Goal: Task Accomplishment & Management: Complete application form

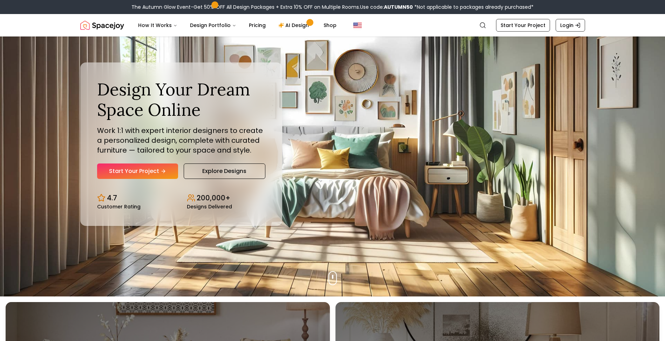
scroll to position [47, 0]
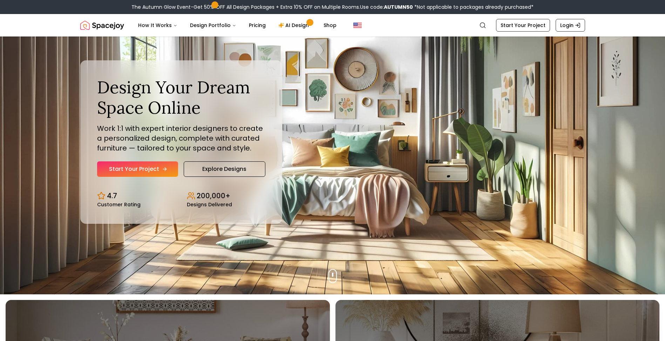
click at [149, 170] on link "Start Your Project" at bounding box center [137, 168] width 81 height 15
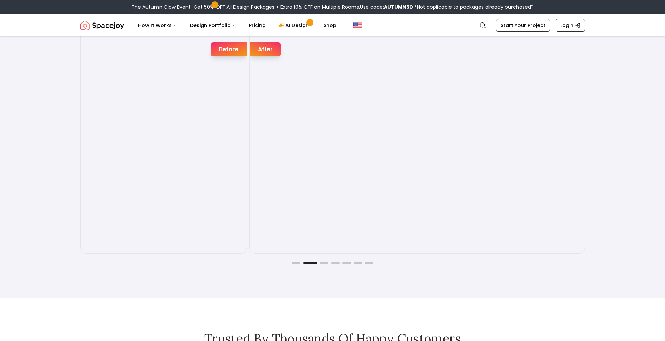
scroll to position [1239, 0]
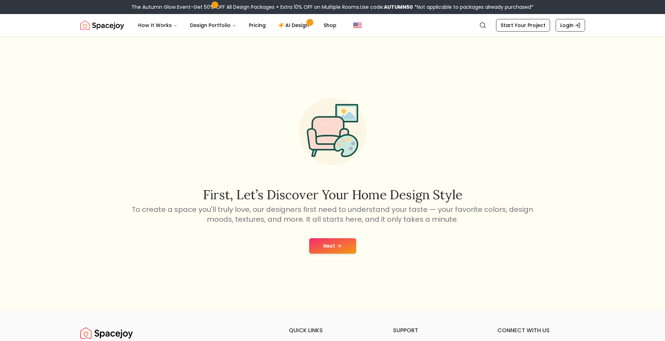
click at [327, 249] on button "Next" at bounding box center [332, 245] width 47 height 15
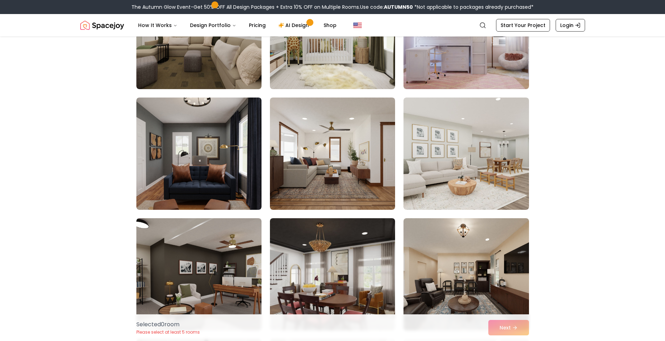
scroll to position [725, 0]
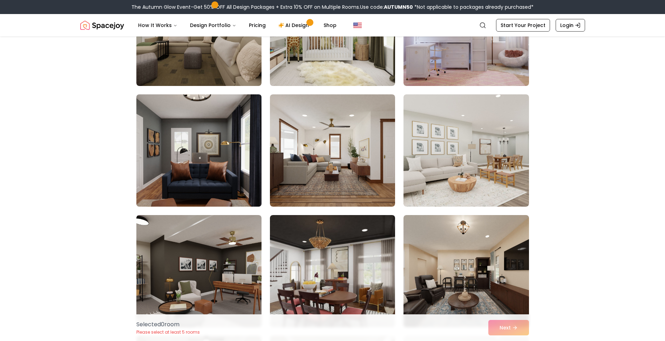
click at [218, 178] on img at bounding box center [198, 151] width 131 height 118
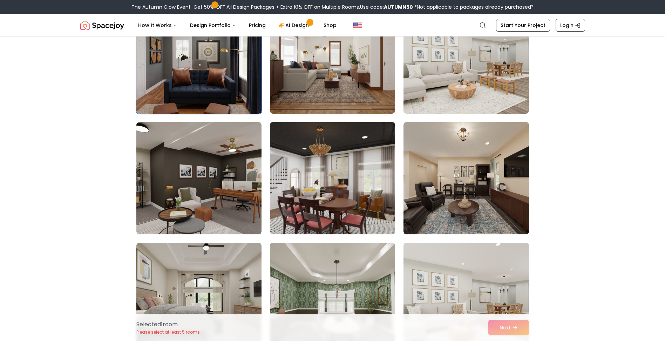
scroll to position [818, 0]
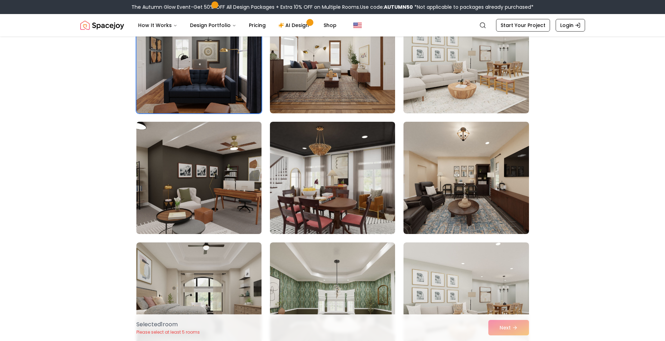
click at [170, 195] on img at bounding box center [198, 178] width 131 height 118
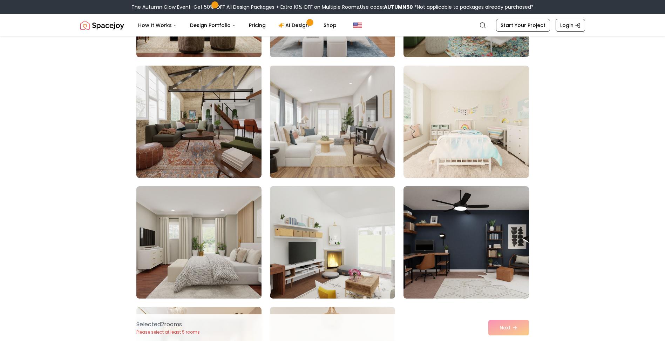
scroll to position [1729, 0]
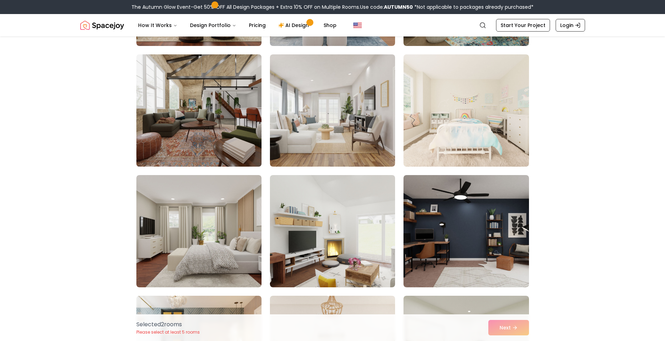
click at [237, 141] on img at bounding box center [198, 111] width 131 height 118
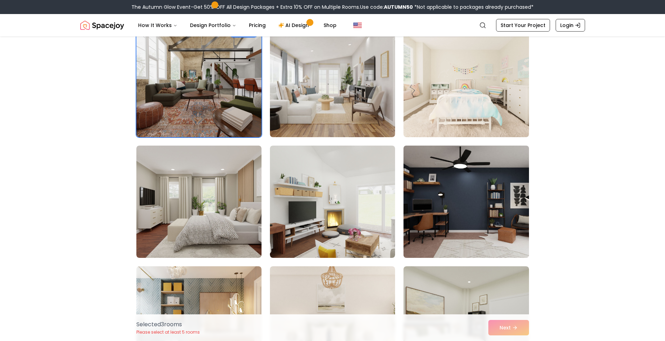
scroll to position [1776, 0]
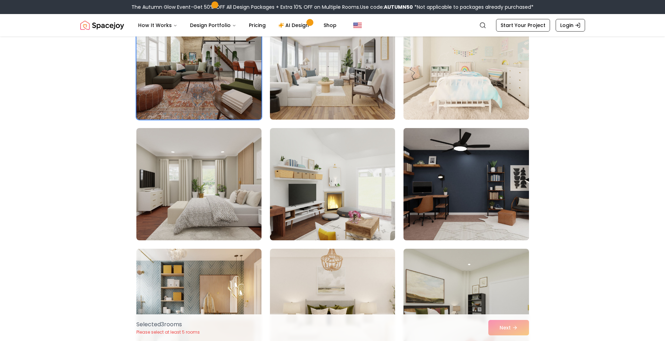
click at [466, 215] on img at bounding box center [465, 184] width 131 height 118
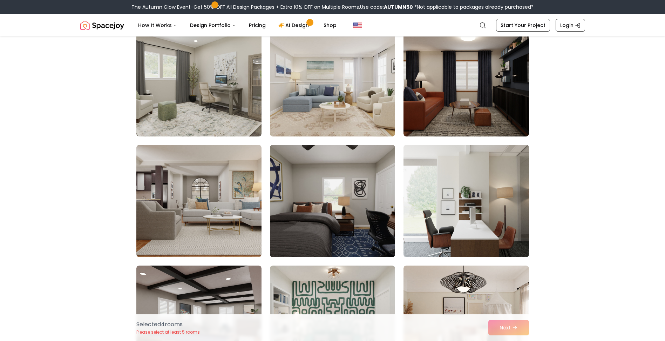
scroll to position [2127, 0]
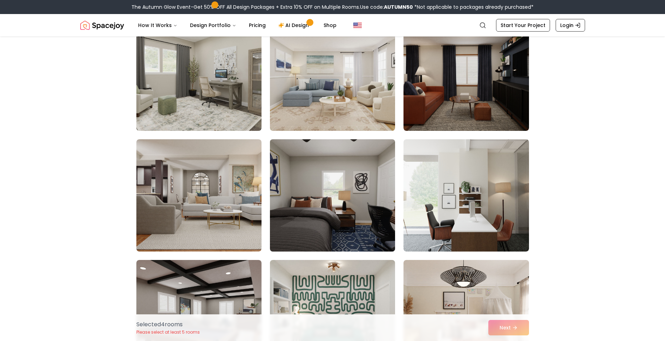
click at [365, 217] on img at bounding box center [332, 195] width 131 height 118
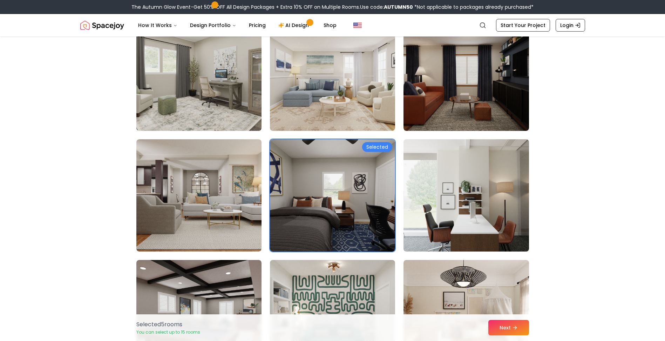
click at [431, 216] on img at bounding box center [465, 195] width 131 height 118
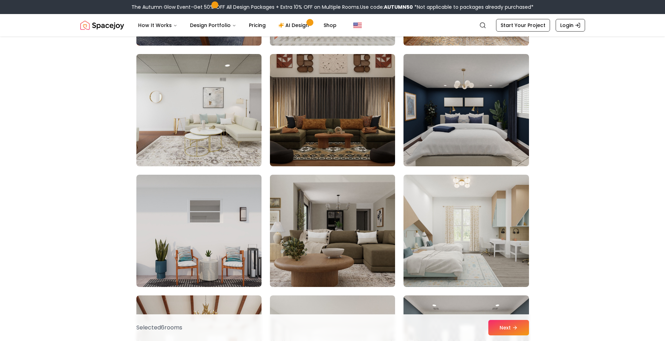
scroll to position [2454, 0]
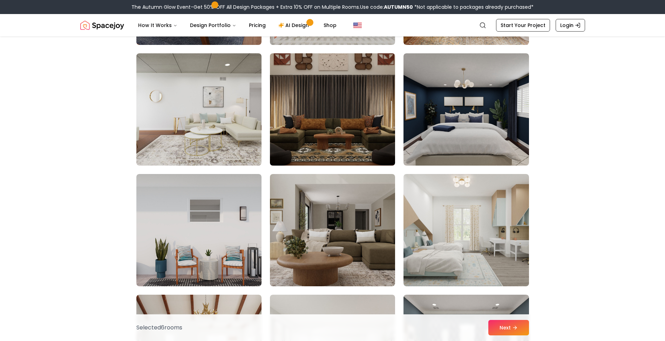
click at [335, 159] on img at bounding box center [332, 109] width 131 height 118
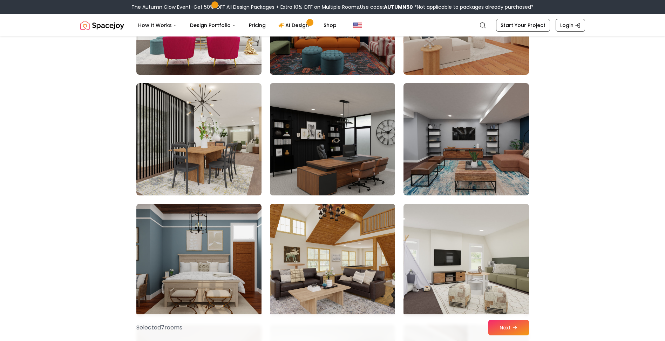
scroll to position [3272, 0]
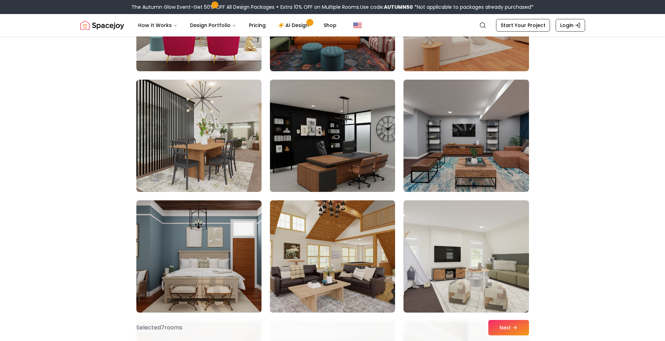
click at [370, 156] on img at bounding box center [332, 136] width 131 height 118
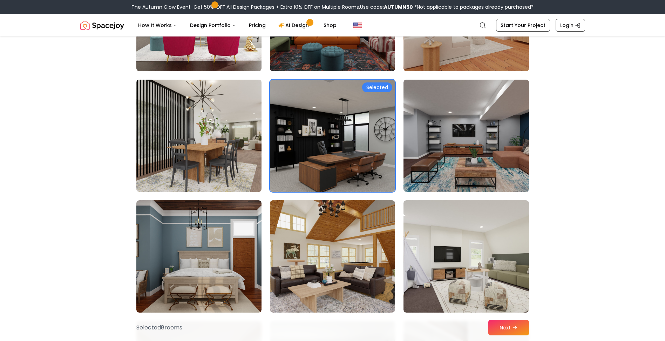
click at [230, 170] on img at bounding box center [198, 136] width 131 height 118
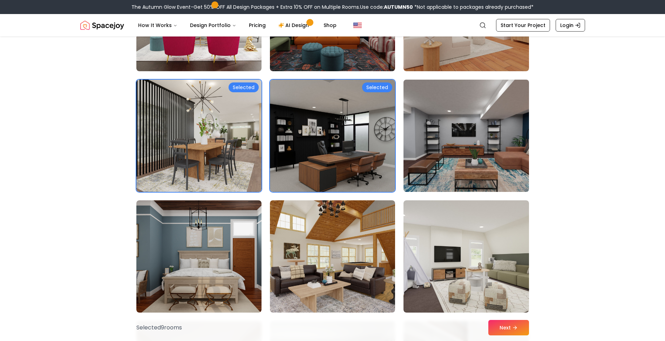
click at [412, 168] on img at bounding box center [465, 136] width 131 height 118
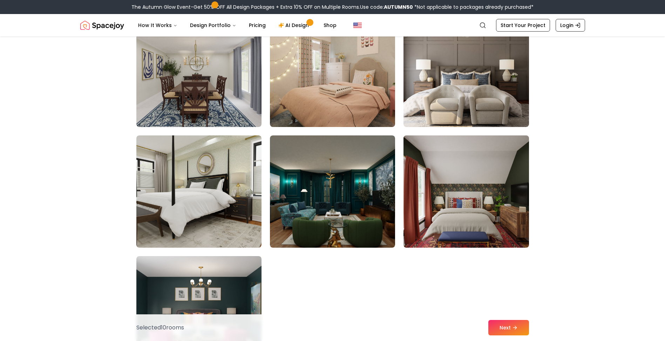
scroll to position [3763, 0]
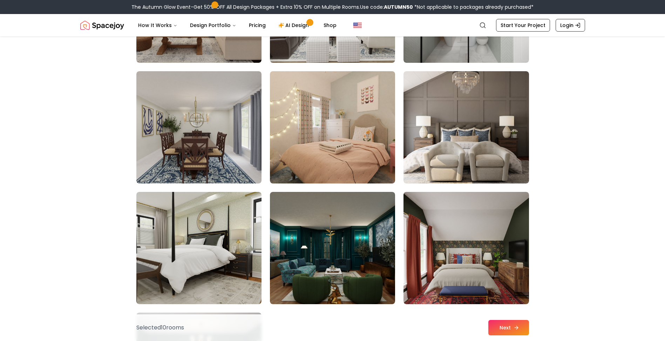
click at [510, 329] on button "Next" at bounding box center [508, 327] width 41 height 15
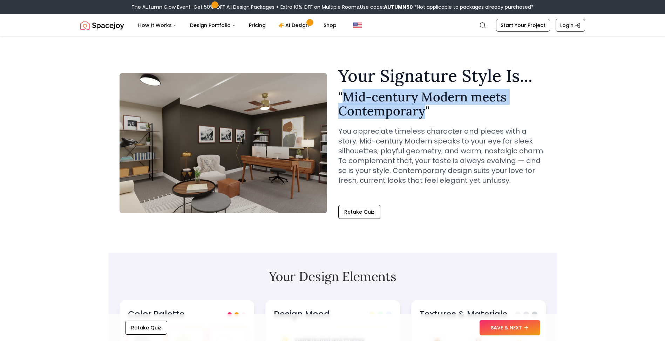
drag, startPoint x: 344, startPoint y: 97, endPoint x: 423, endPoint y: 108, distance: 79.7
click at [423, 108] on h2 "" Mid-century Modern meets Contemporary "" at bounding box center [442, 104] width 208 height 28
drag, startPoint x: 423, startPoint y: 108, endPoint x: 416, endPoint y: 111, distance: 7.6
